Goal: Navigation & Orientation: Find specific page/section

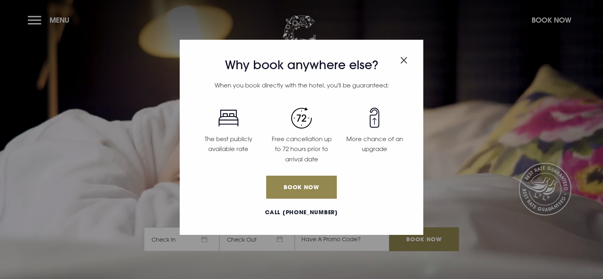
click at [403, 61] on img "Close modal" at bounding box center [404, 60] width 7 height 7
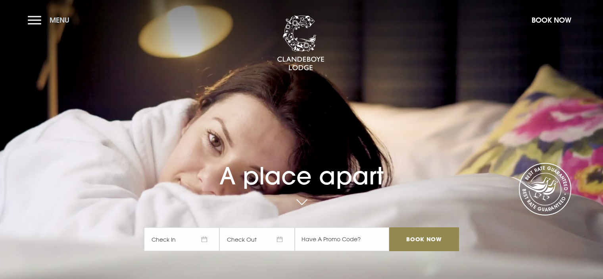
click at [33, 18] on button "Menu" at bounding box center [51, 20] width 46 height 17
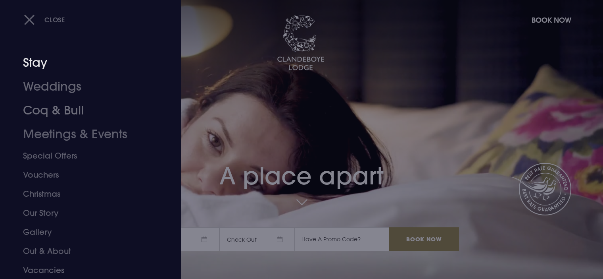
click at [39, 61] on link "Stay" at bounding box center [85, 63] width 125 height 24
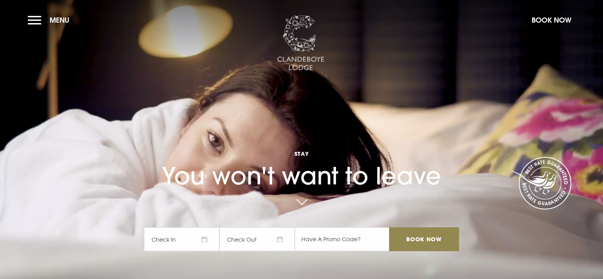
click at [300, 38] on img at bounding box center [301, 43] width 48 height 56
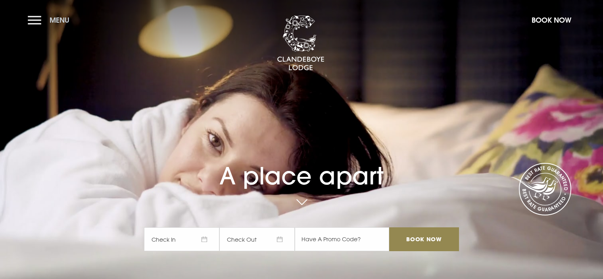
click at [32, 18] on button "Menu" at bounding box center [51, 20] width 46 height 17
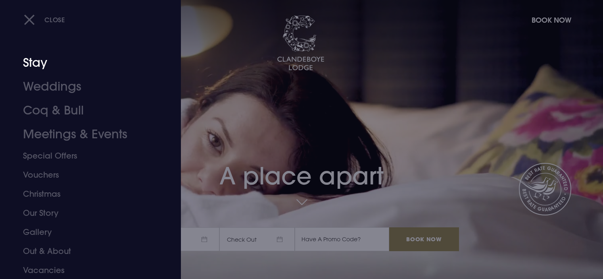
click at [40, 61] on link "Stay" at bounding box center [85, 63] width 125 height 24
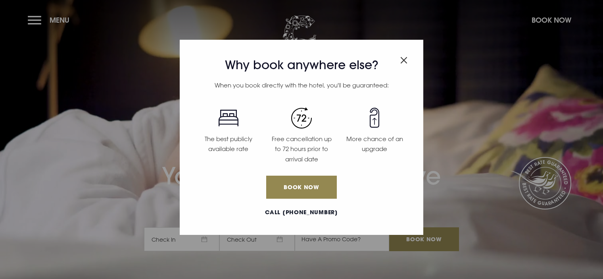
click at [405, 60] on img "Close modal" at bounding box center [404, 60] width 7 height 7
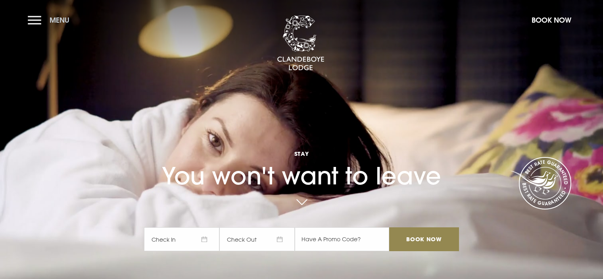
click at [32, 19] on button "Menu" at bounding box center [51, 20] width 46 height 17
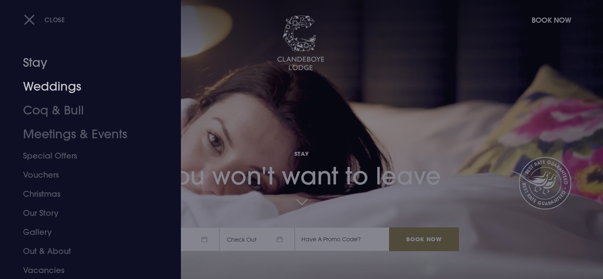
click at [38, 65] on link "Stay" at bounding box center [85, 63] width 125 height 24
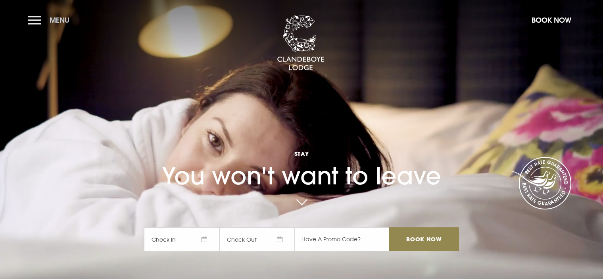
click at [37, 18] on button "Menu" at bounding box center [51, 20] width 46 height 17
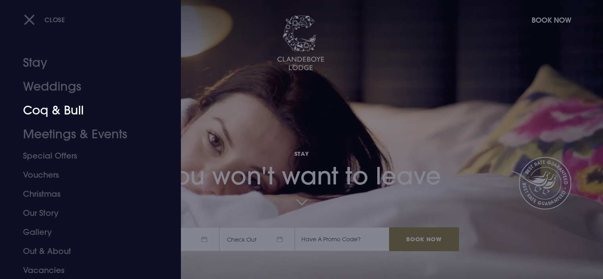
click at [46, 109] on link "Coq & Bull" at bounding box center [85, 110] width 125 height 24
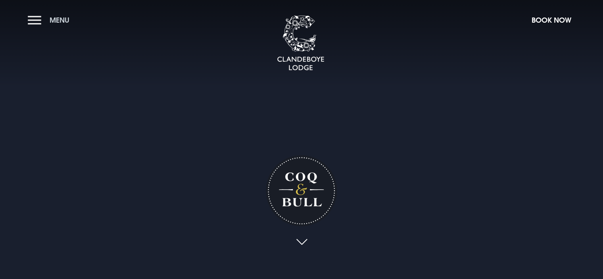
click at [35, 17] on button "Menu" at bounding box center [51, 20] width 46 height 17
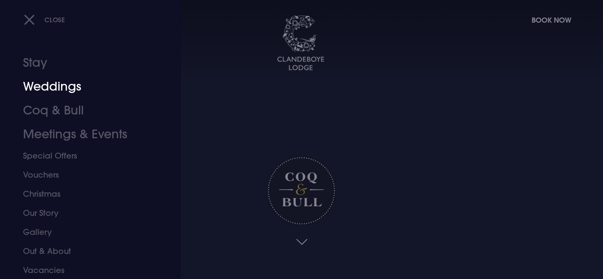
click at [52, 87] on link "Weddings" at bounding box center [85, 87] width 125 height 24
